Goal: Information Seeking & Learning: Find specific page/section

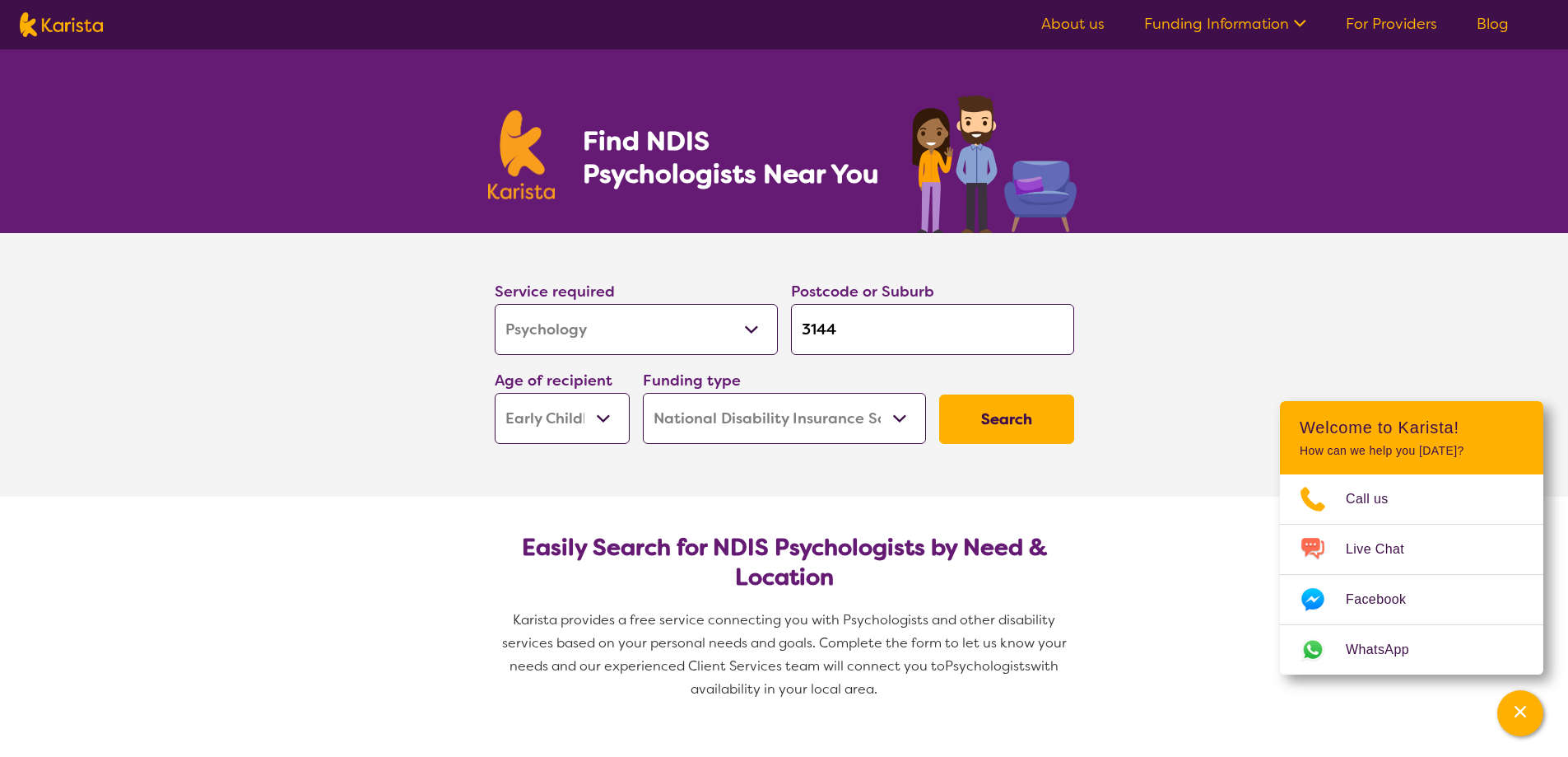
select select "Psychology"
select select "EC"
select select "NDIS"
select select "Psychology"
select select "EC"
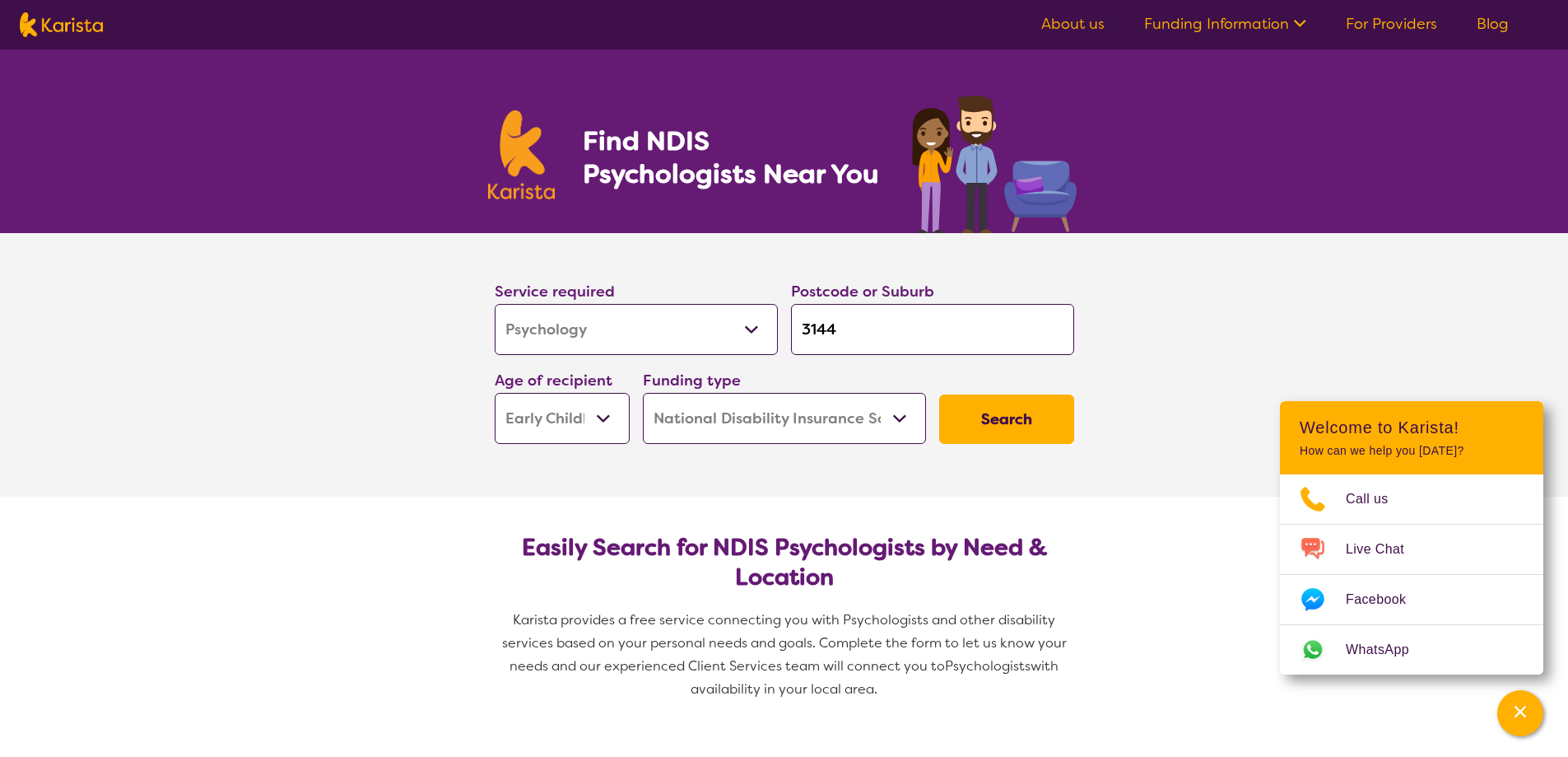
select select "NDIS"
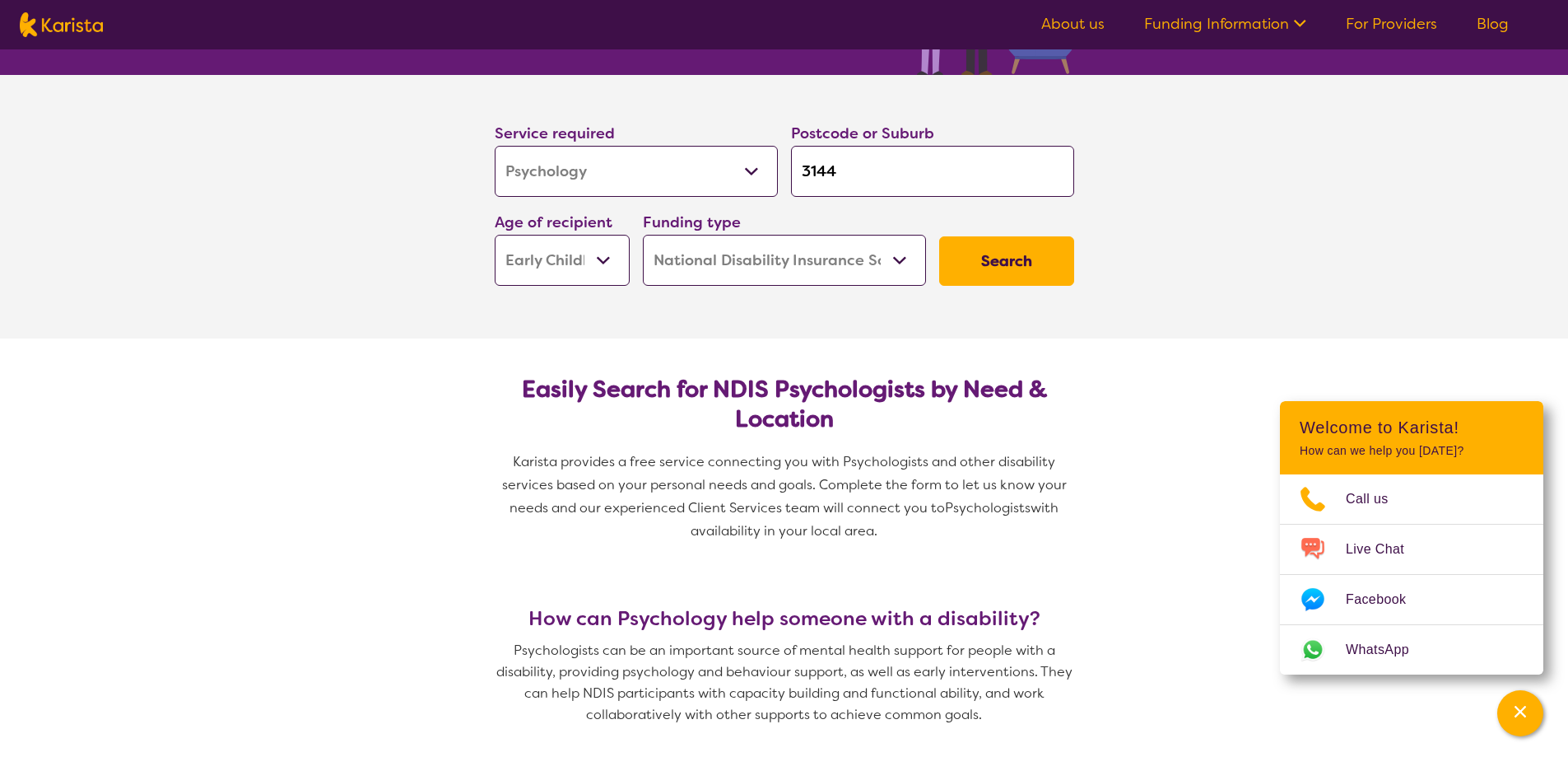
scroll to position [165, 0]
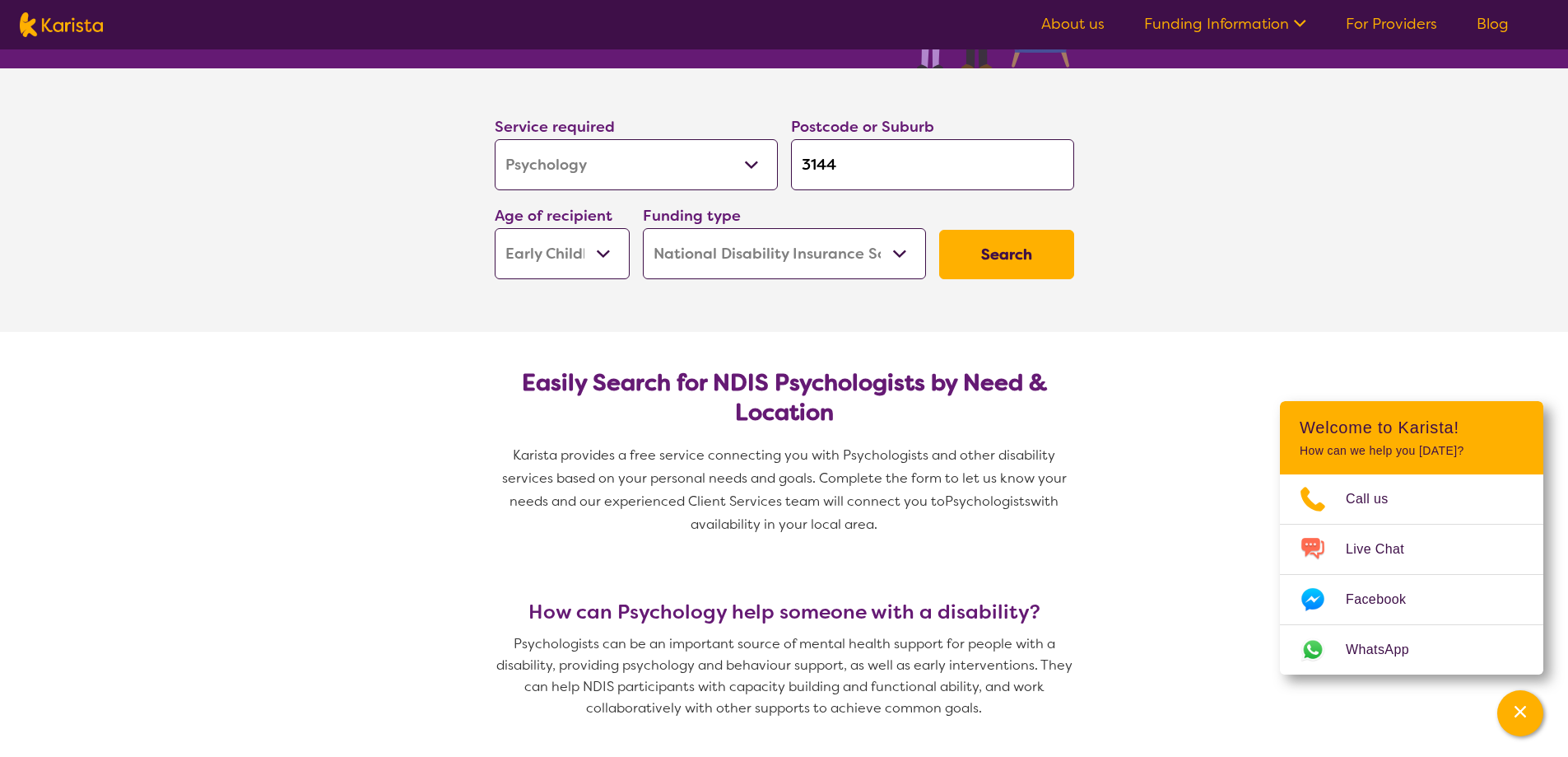
click at [578, 262] on select "Early Childhood - 0 to 9 Child - 10 to 11 Adolescent - 12 to 17 Adult - 18 to 6…" at bounding box center [562, 253] width 135 height 51
select select "CH"
click at [495, 228] on select "Early Childhood - 0 to 9 Child - 10 to 11 Adolescent - 12 to 17 Adult - 18 to 6…" at bounding box center [562, 253] width 135 height 51
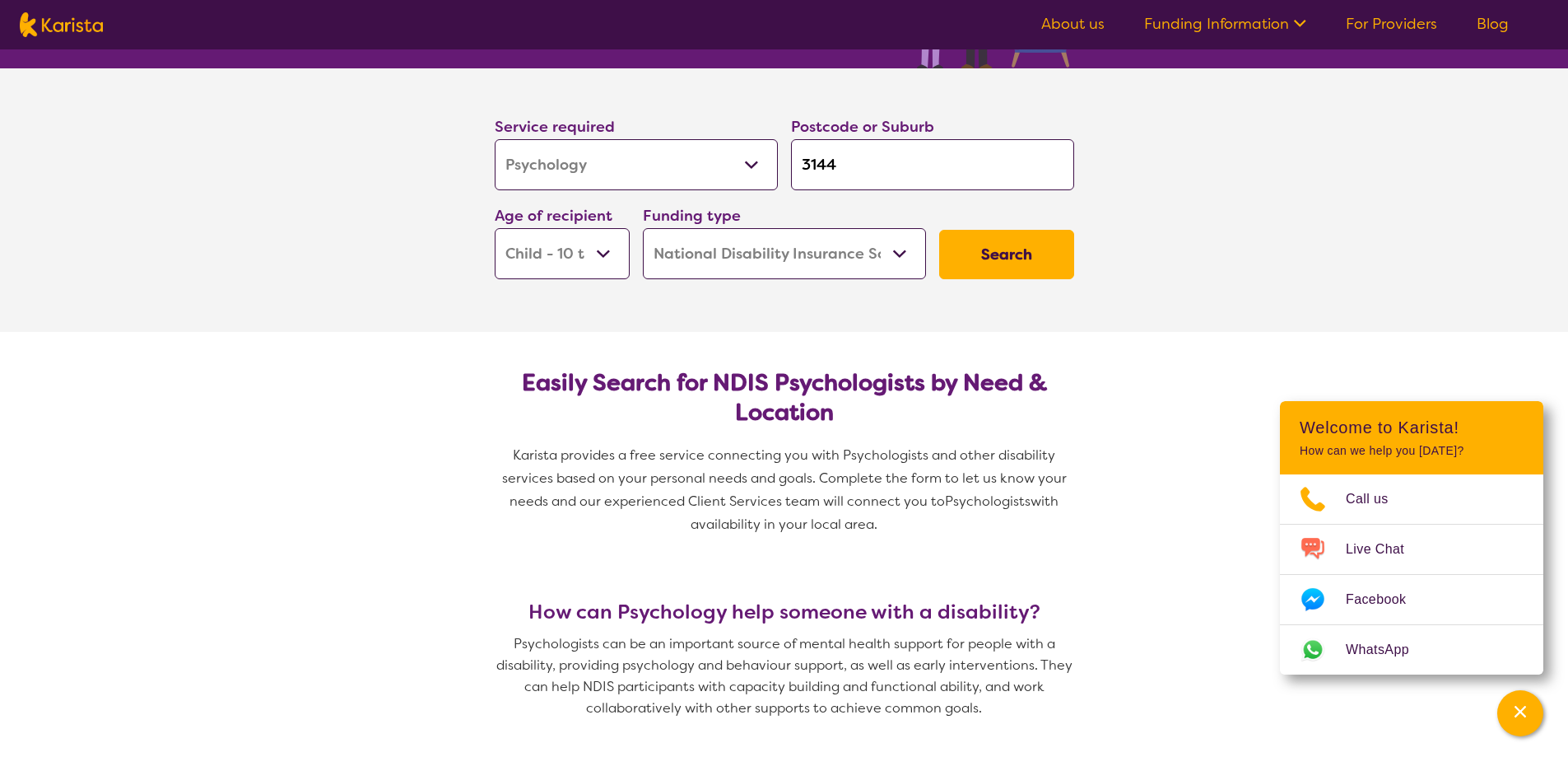
select select "CH"
click at [1006, 253] on button "Search" at bounding box center [1006, 254] width 135 height 49
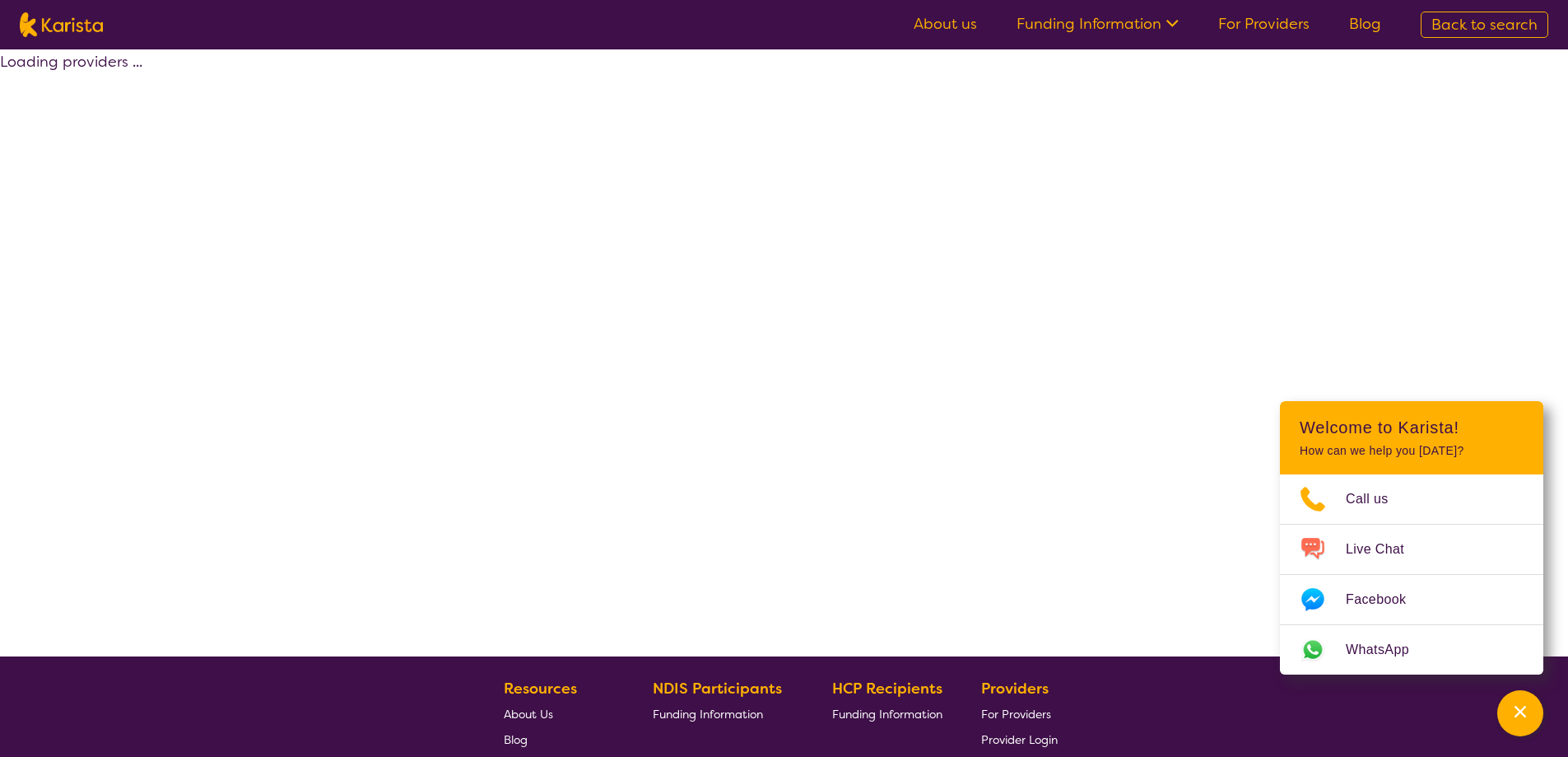
select select "by_score"
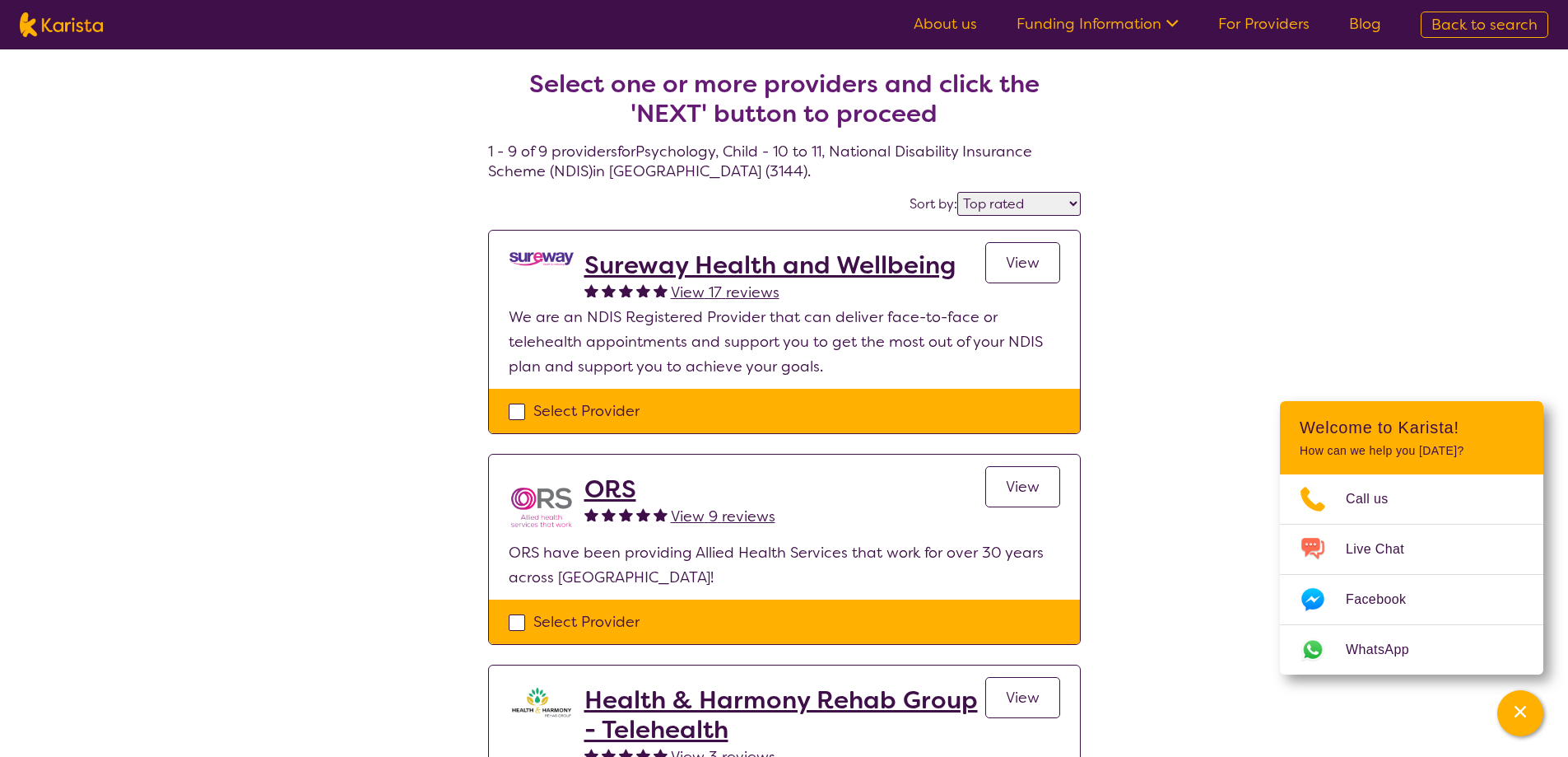
select select "Psychology"
select select "CH"
select select "NDIS"
select select "Psychology"
select select "CH"
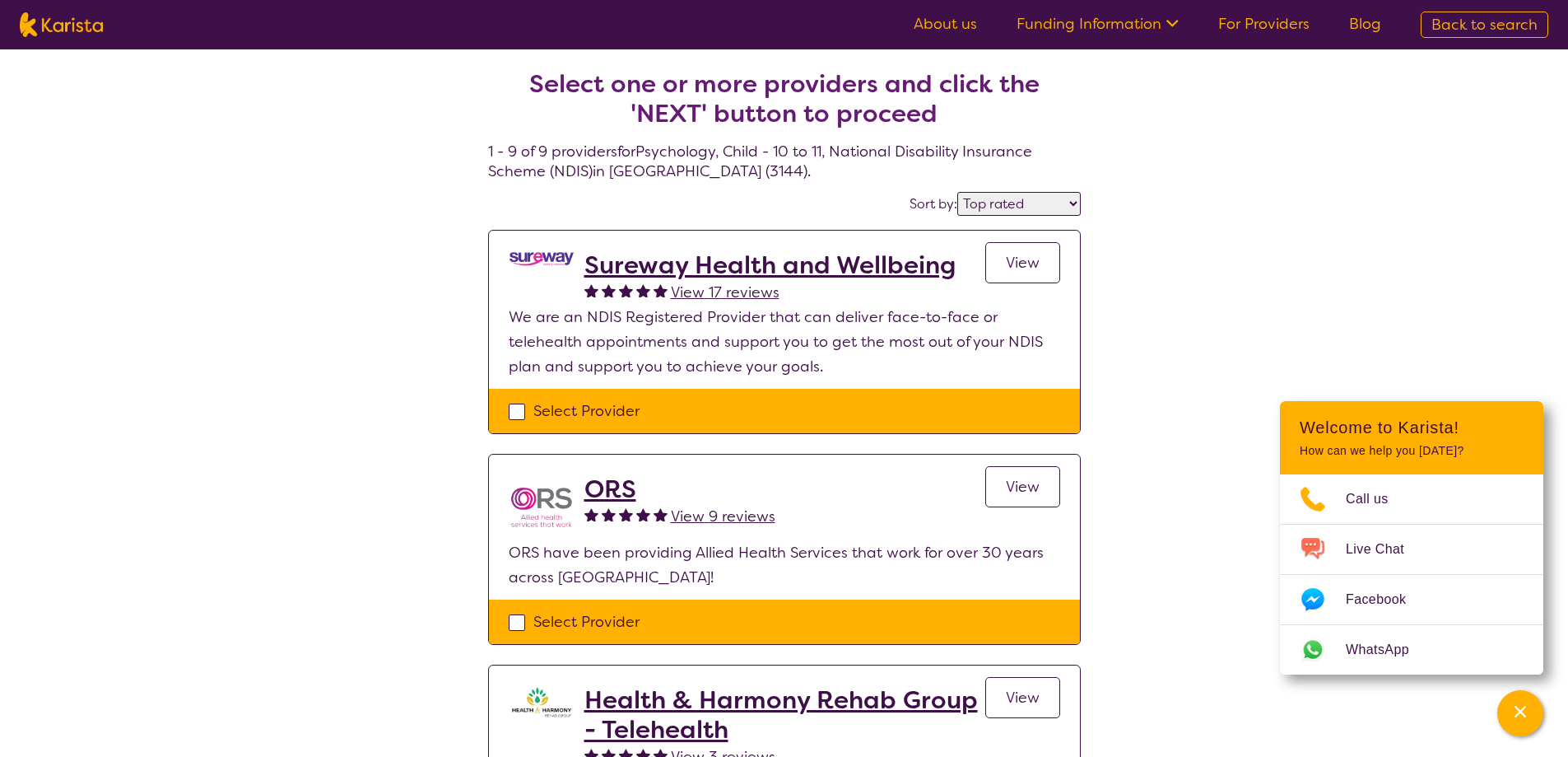
select select "NDIS"
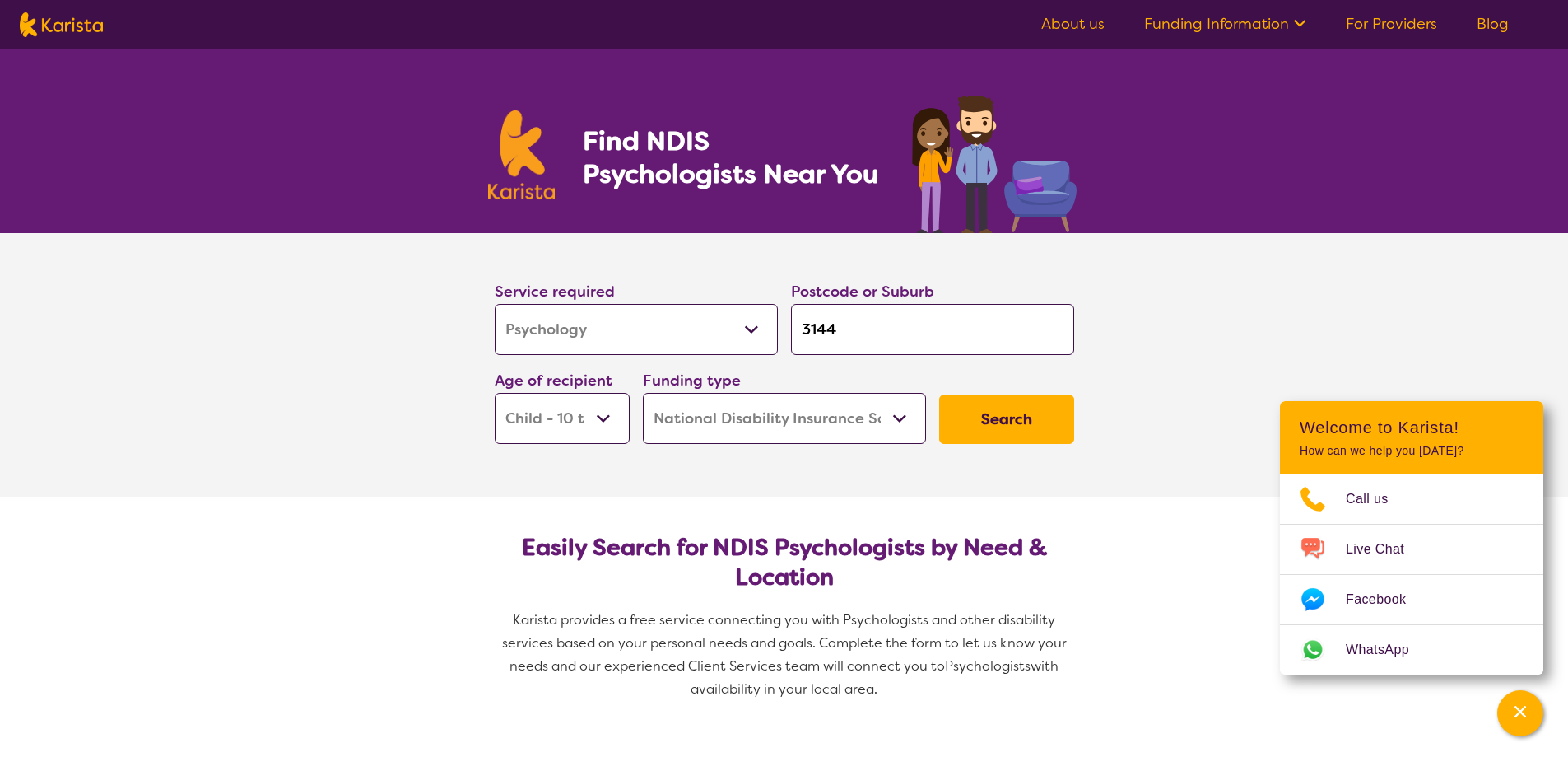
click at [700, 332] on select "Allied Health Assistant Assessment ([MEDICAL_DATA] or [MEDICAL_DATA]) Behaviour…" at bounding box center [636, 329] width 283 height 51
select select "Behaviour support"
click at [495, 304] on select "Allied Health Assistant Assessment ([MEDICAL_DATA] or [MEDICAL_DATA]) Behaviour…" at bounding box center [636, 329] width 283 height 51
select select "Behaviour support"
click at [625, 328] on select "Allied Health Assistant Assessment ([MEDICAL_DATA] or [MEDICAL_DATA]) Behaviour…" at bounding box center [636, 329] width 283 height 51
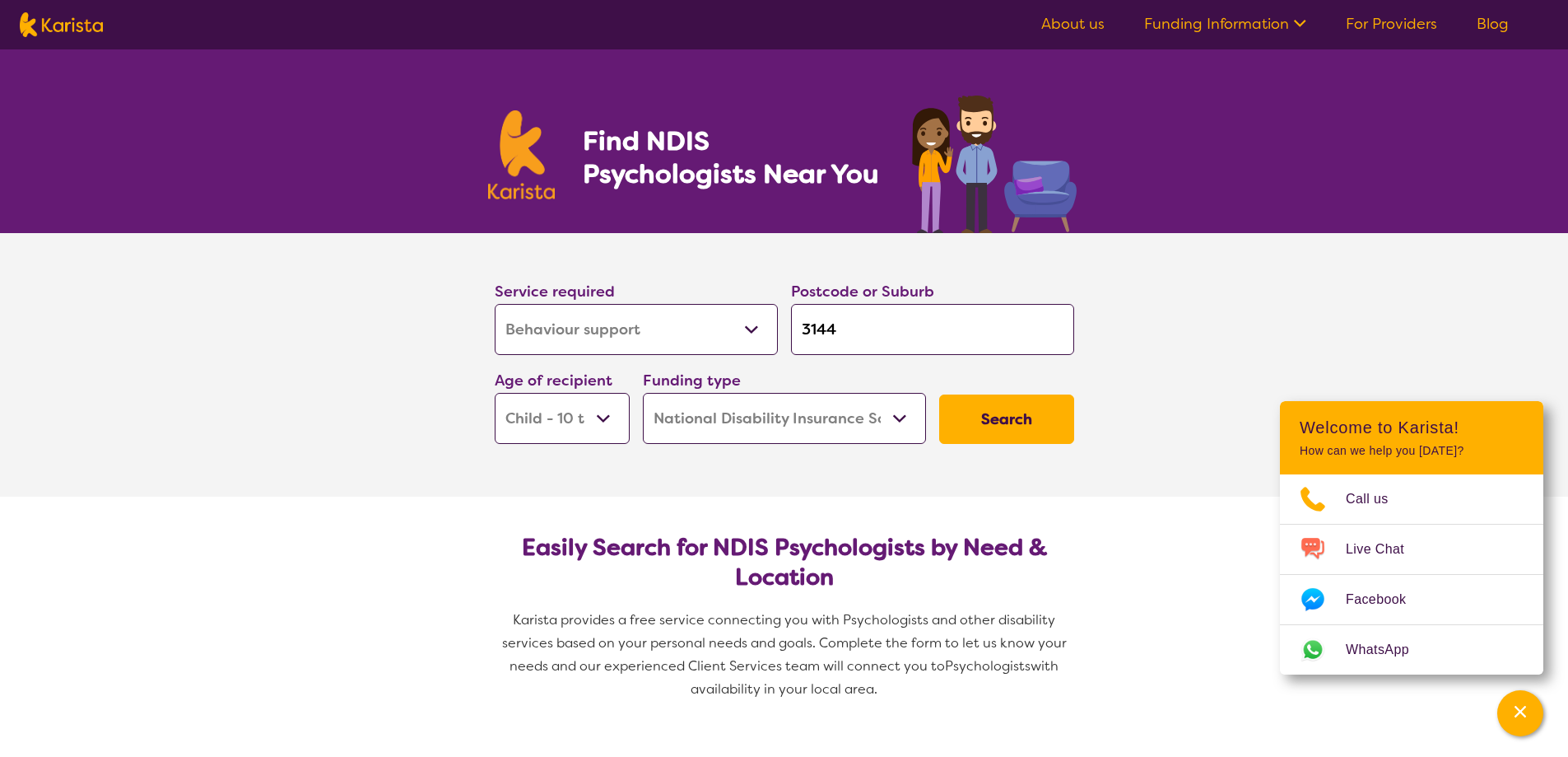
select select "Counselling"
click at [495, 304] on select "Allied Health Assistant Assessment ([MEDICAL_DATA] or [MEDICAL_DATA]) Behaviour…" at bounding box center [636, 329] width 283 height 51
select select "Counselling"
click at [609, 411] on select "Early Childhood - 0 to 9 Child - 10 to 11 Adolescent - 12 to 17 Adult - 18 to 6…" at bounding box center [562, 417] width 135 height 51
click at [1013, 420] on button "Search" at bounding box center [1006, 418] width 135 height 49
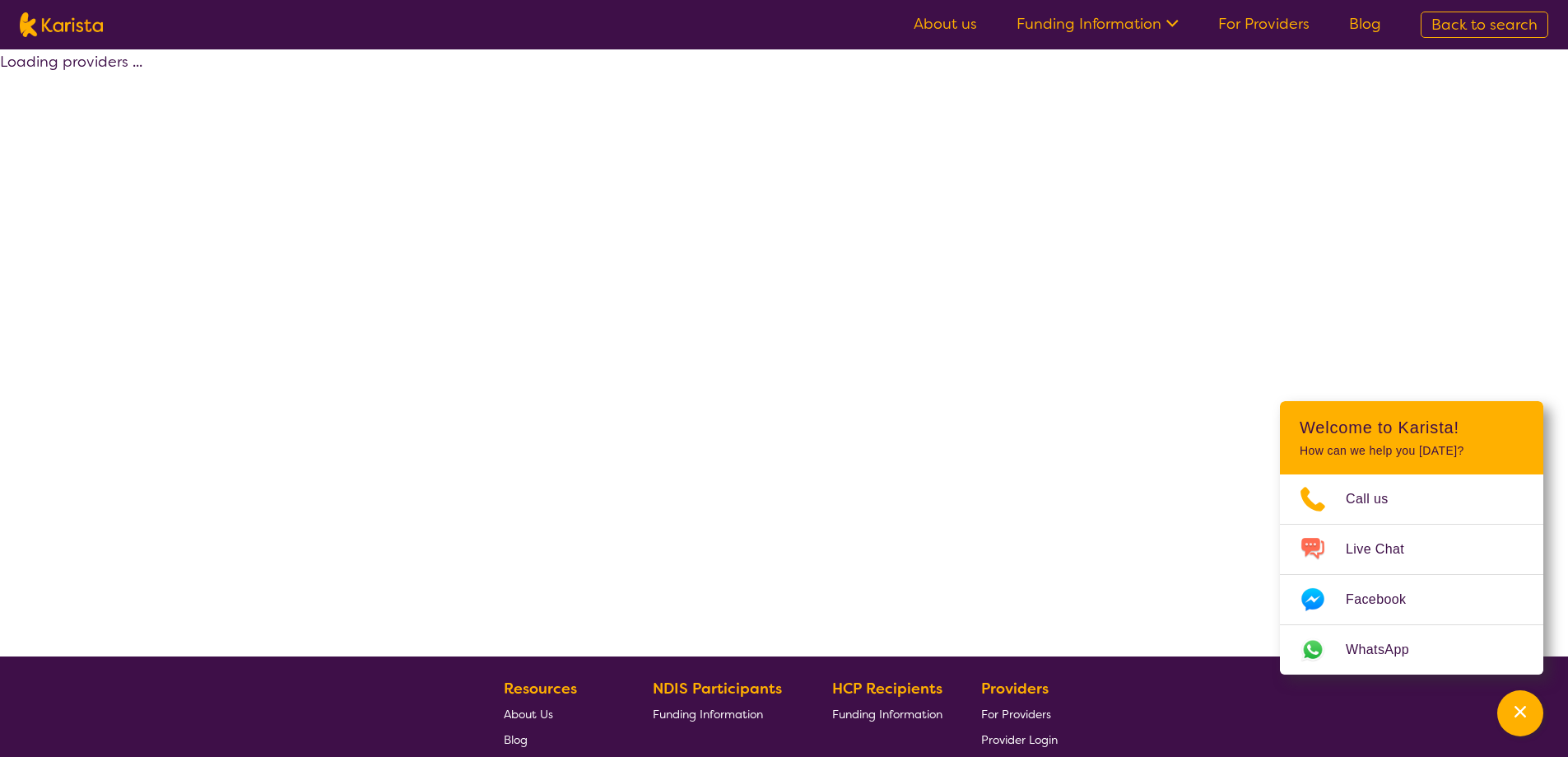
select select "by_score"
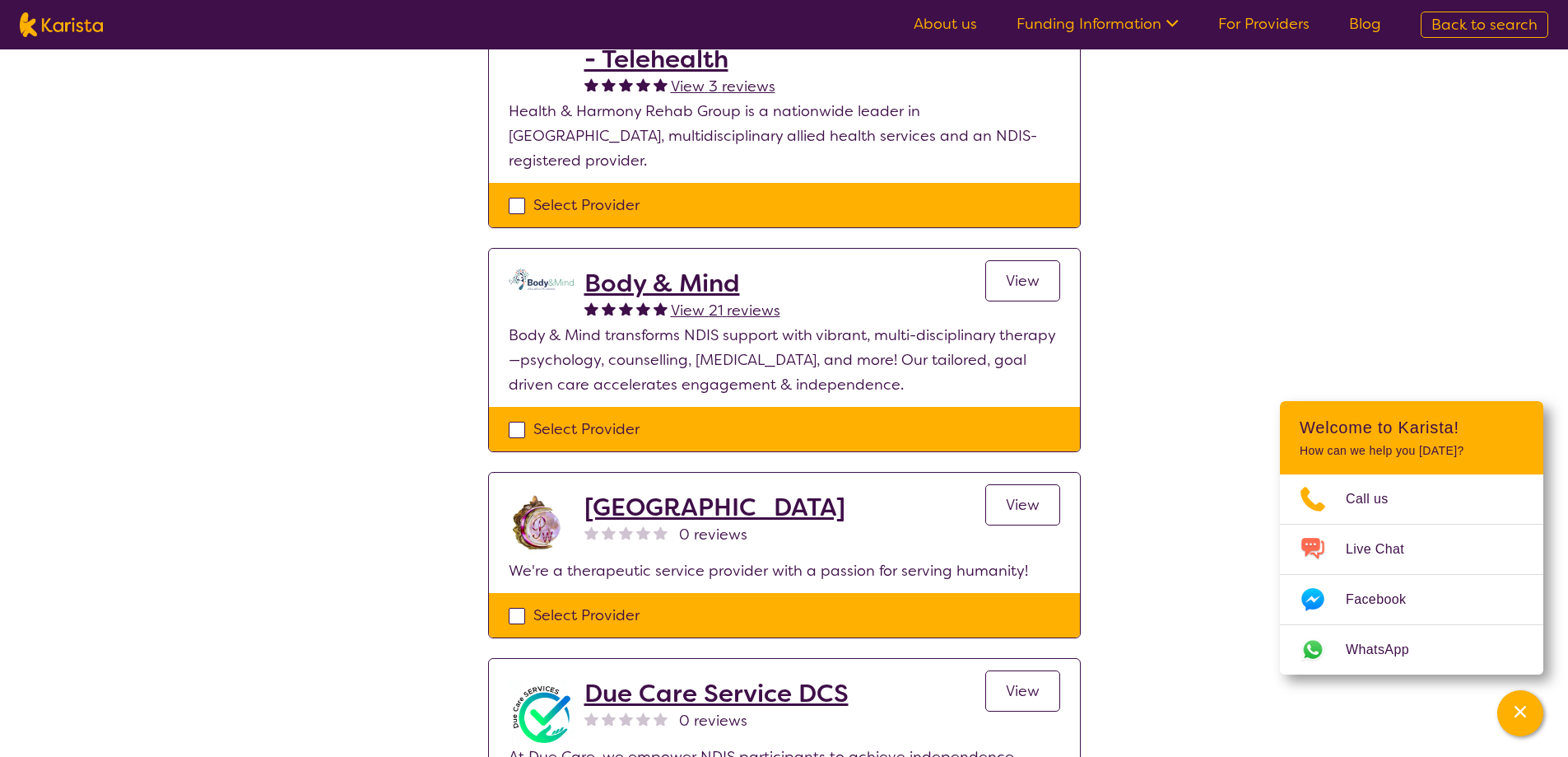
scroll to position [988, 0]
